Goal: Find specific page/section: Find specific page/section

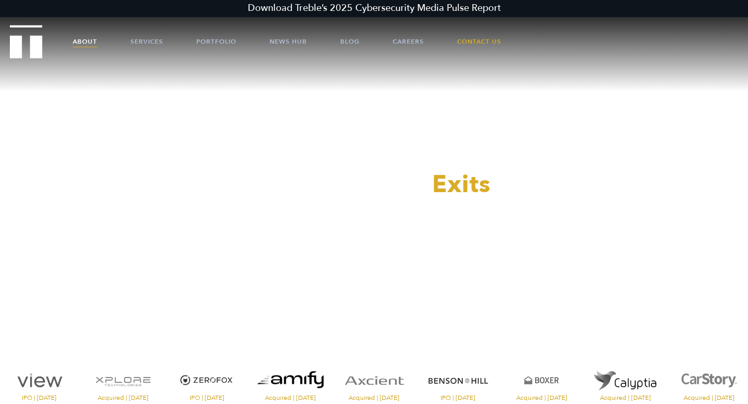
click at [94, 41] on link "About" at bounding box center [85, 41] width 24 height 31
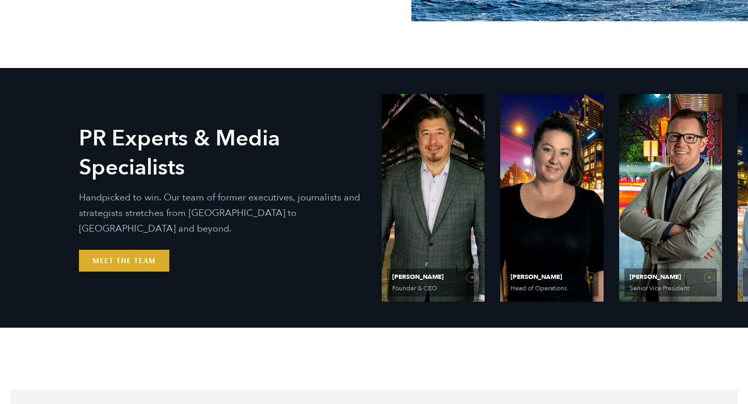
scroll to position [392, 0]
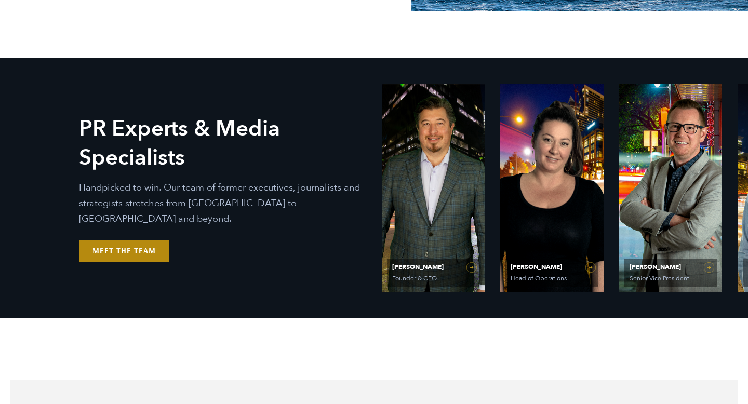
click at [105, 243] on link "Meet the Team" at bounding box center [124, 251] width 90 height 22
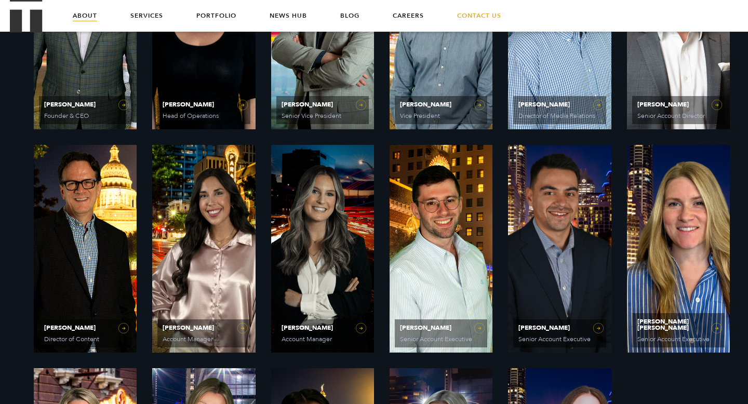
scroll to position [552, 0]
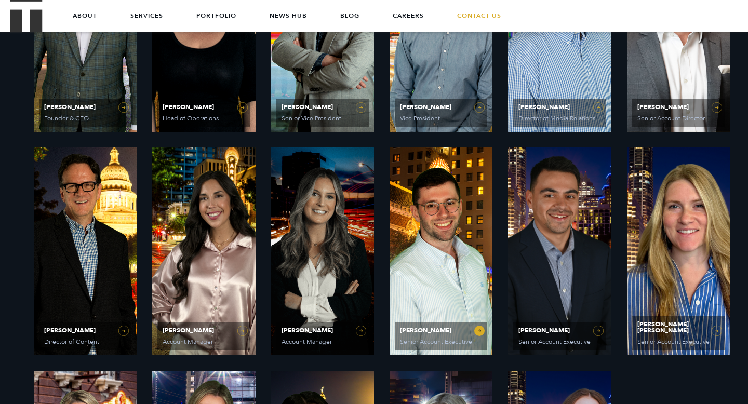
click at [410, 294] on link "Josh Georgiou Senior Account Executive" at bounding box center [441, 251] width 103 height 208
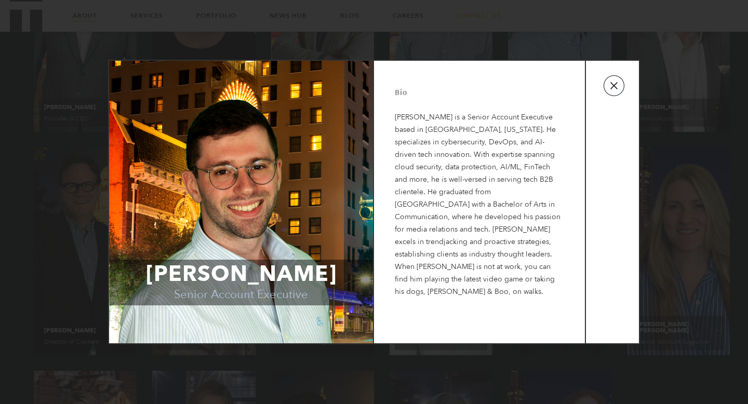
click at [619, 84] on button "button" at bounding box center [613, 85] width 21 height 21
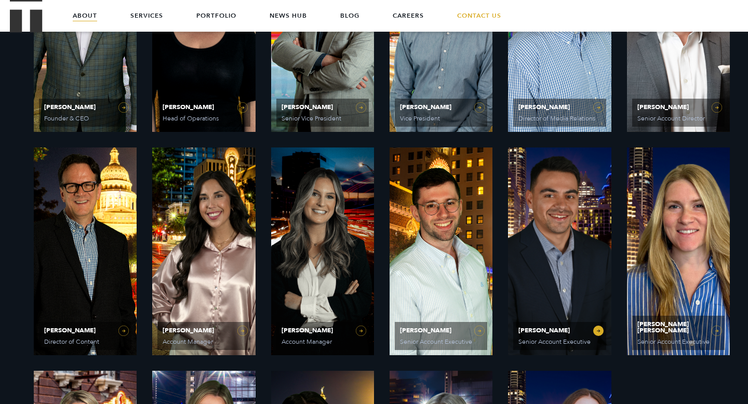
click at [561, 237] on link "Mike Bradley Senior Account Executive" at bounding box center [559, 251] width 103 height 208
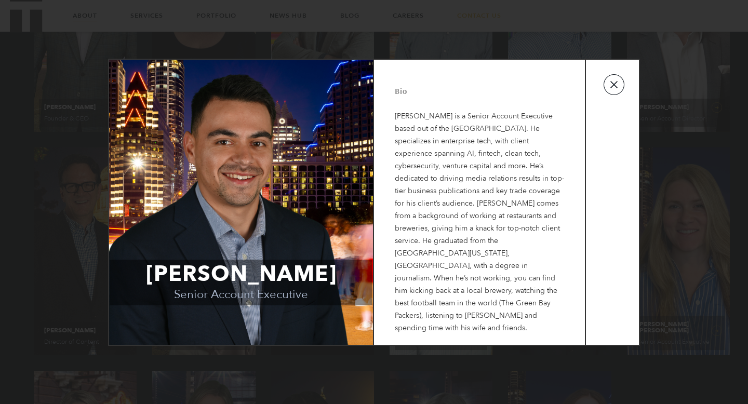
click at [616, 90] on button "button" at bounding box center [613, 84] width 21 height 21
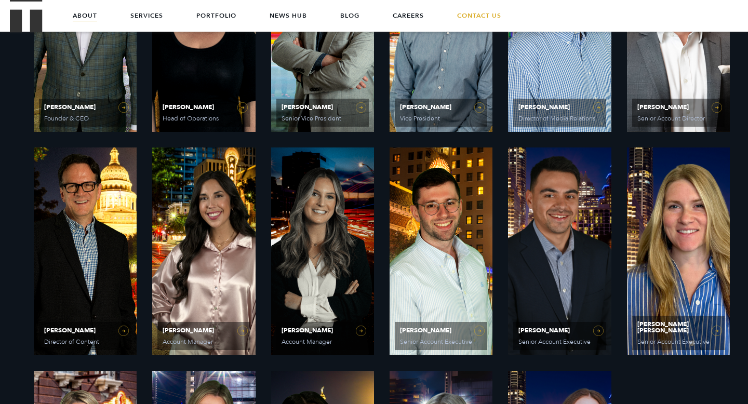
click at [331, 278] on p "Handpicked to win. Our team of former executives, journalists and strategists s…" at bounding box center [222, 266] width 259 height 42
click at [310, 342] on span "Account Manager" at bounding box center [321, 342] width 80 height 6
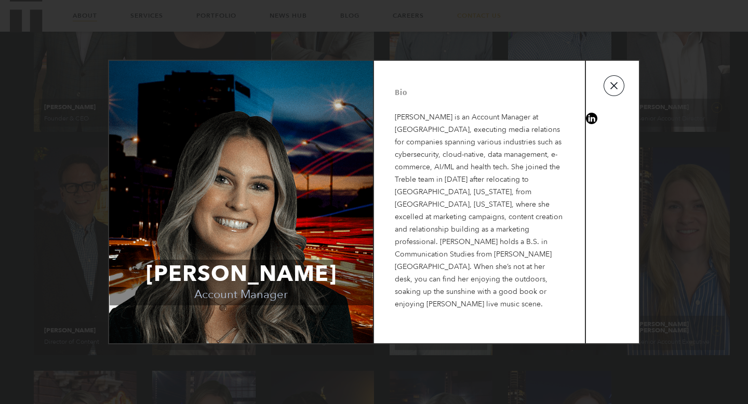
click at [623, 90] on button "button" at bounding box center [613, 85] width 21 height 21
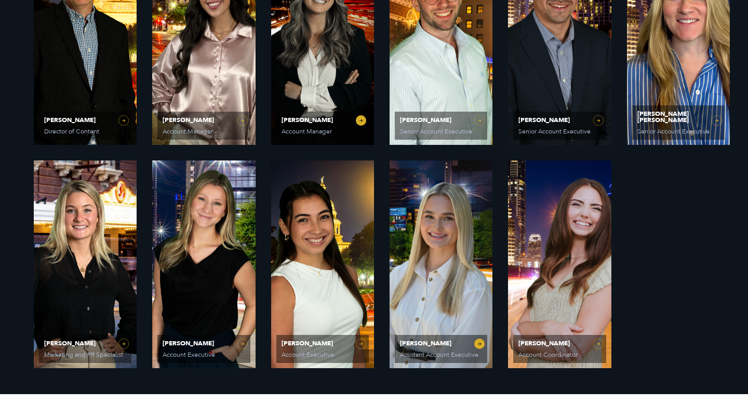
scroll to position [763, 0]
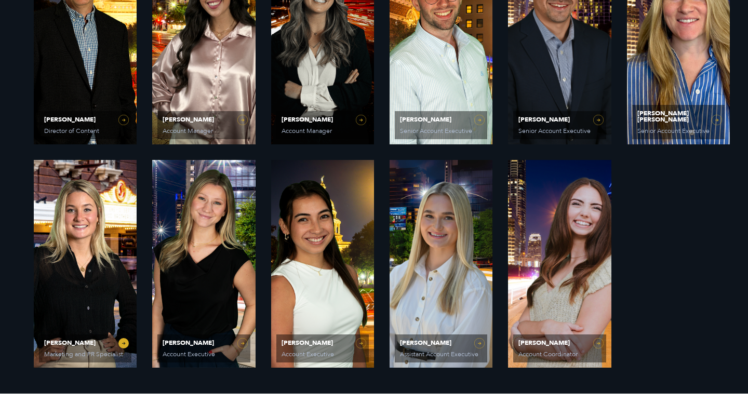
click at [74, 269] on link "Avery Beatty Marketing and PR Specialist" at bounding box center [85, 264] width 103 height 208
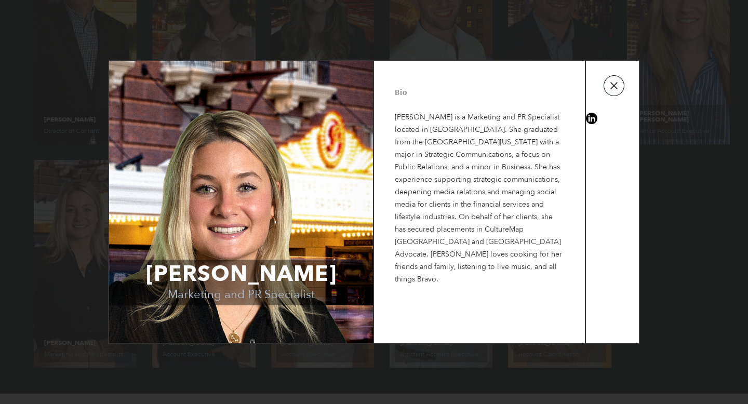
click at [614, 86] on button "button" at bounding box center [613, 85] width 21 height 21
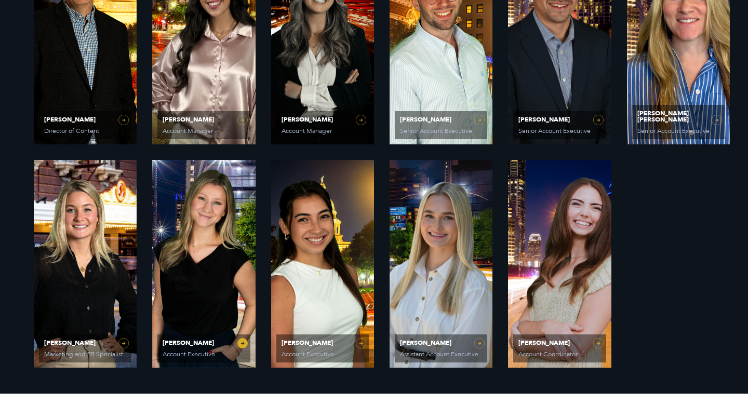
click at [219, 243] on link "Sydney Miner Account Executive" at bounding box center [203, 264] width 103 height 208
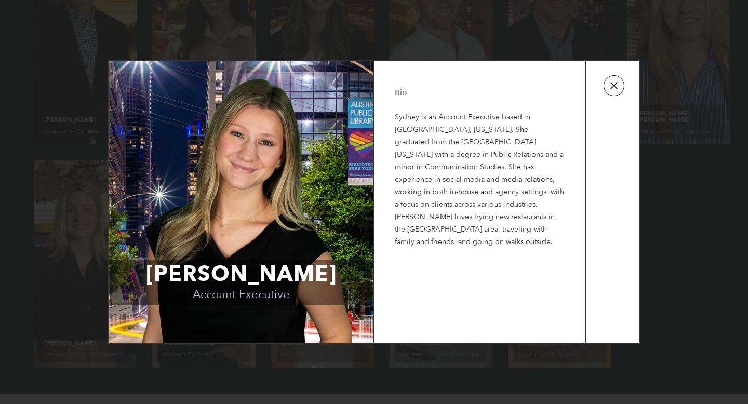
click at [621, 84] on button "button" at bounding box center [613, 85] width 21 height 21
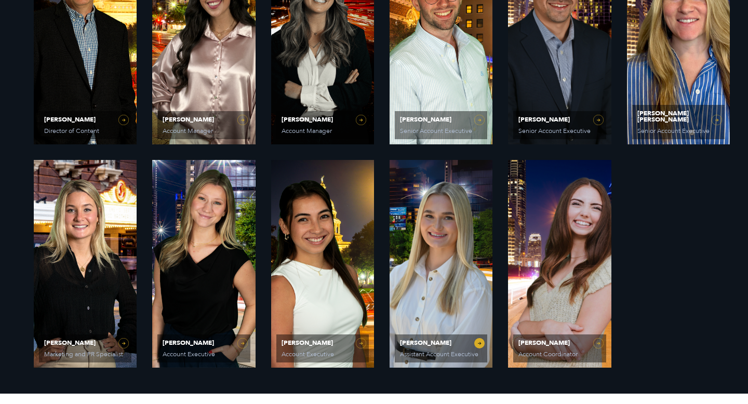
click at [461, 273] on link "Elizabeth Kalwick Assistant Account Executive" at bounding box center [441, 264] width 103 height 208
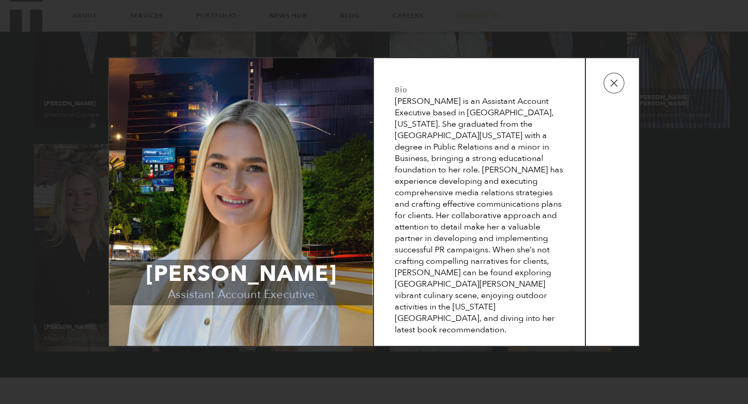
scroll to position [775, 0]
click at [624, 80] on td at bounding box center [612, 202] width 53 height 288
click at [624, 85] on button "button" at bounding box center [613, 83] width 21 height 21
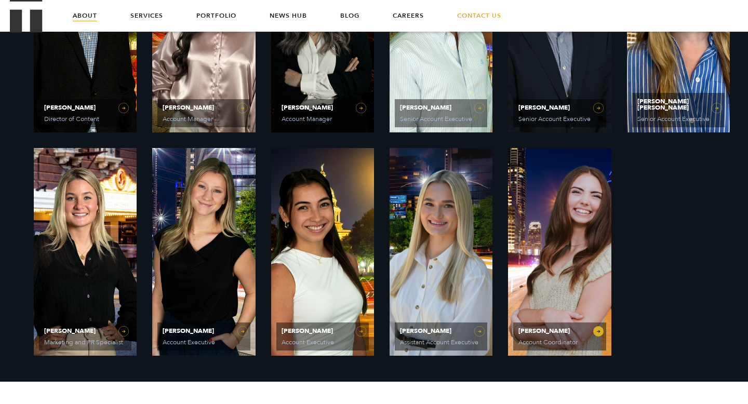
click at [523, 239] on link "Caroline Hafner Account Coordinator" at bounding box center [559, 252] width 103 height 208
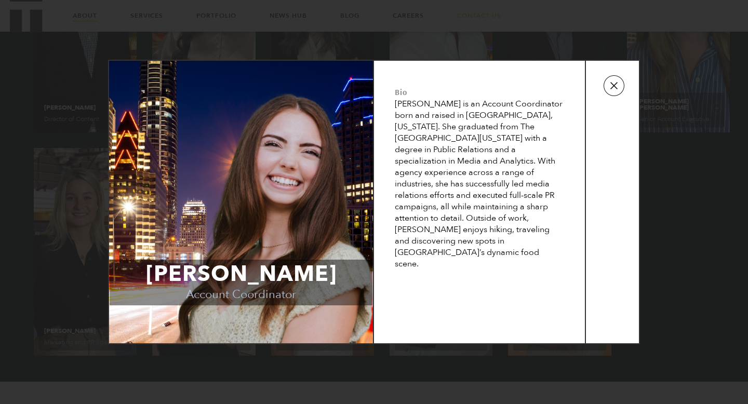
click at [622, 90] on button "button" at bounding box center [613, 85] width 21 height 21
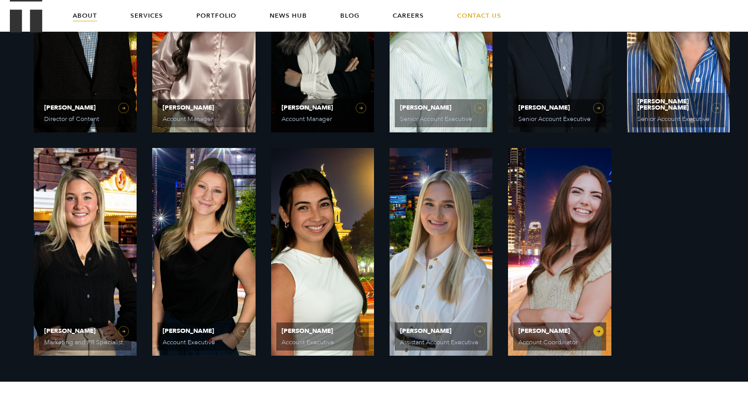
click at [555, 188] on link "Caroline Hafner Account Coordinator" at bounding box center [559, 252] width 103 height 208
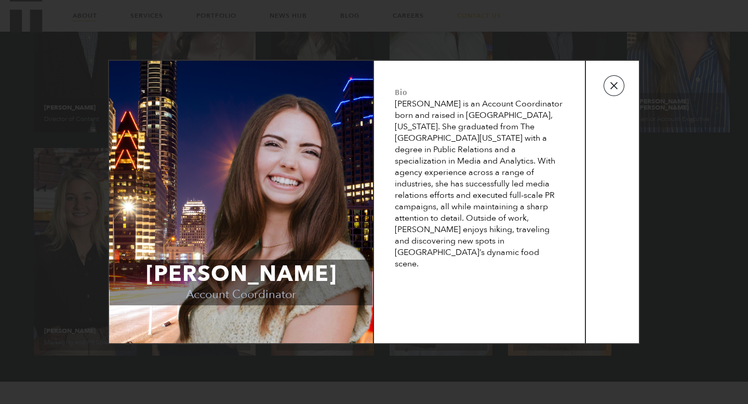
click at [612, 89] on button "button" at bounding box center [613, 85] width 21 height 21
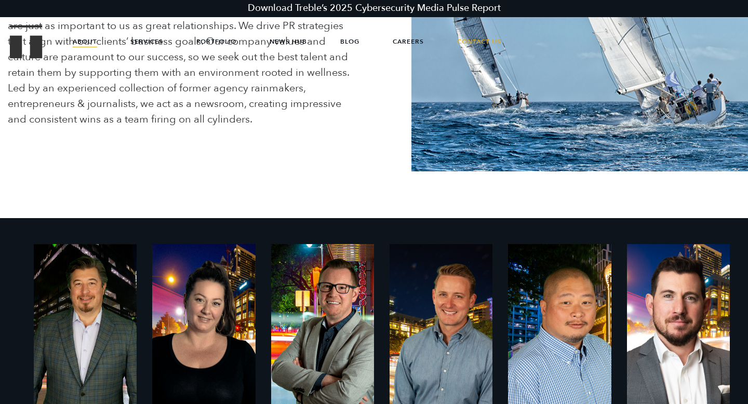
scroll to position [0, 0]
